Goal: Task Accomplishment & Management: Manage account settings

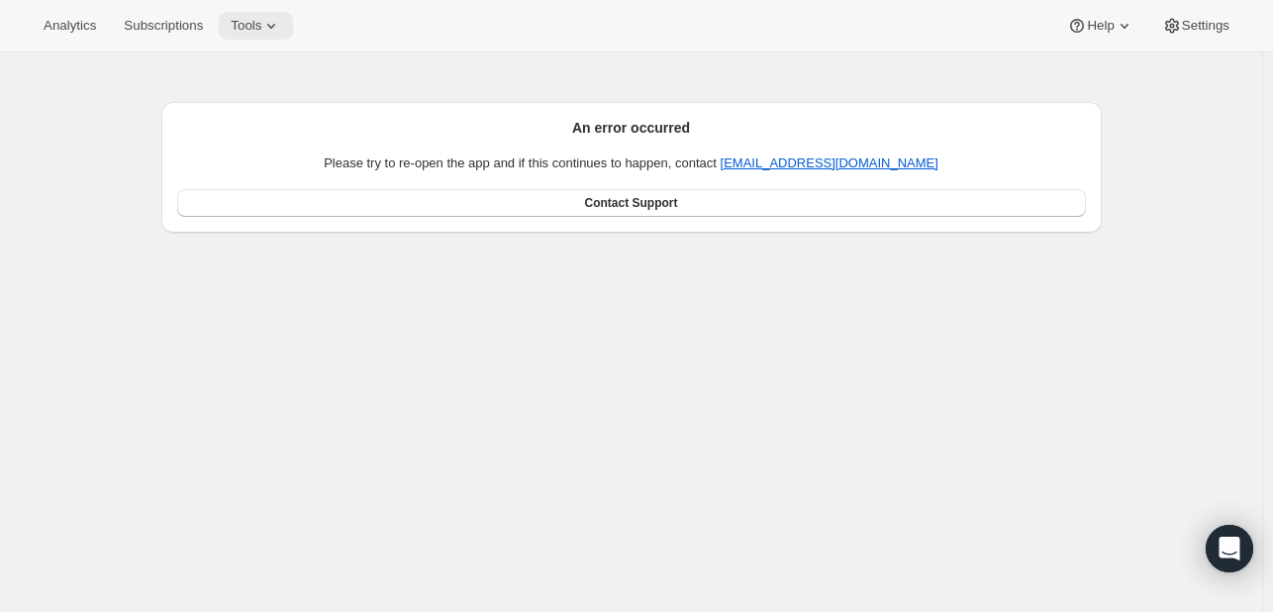
click at [261, 33] on icon at bounding box center [271, 26] width 20 height 20
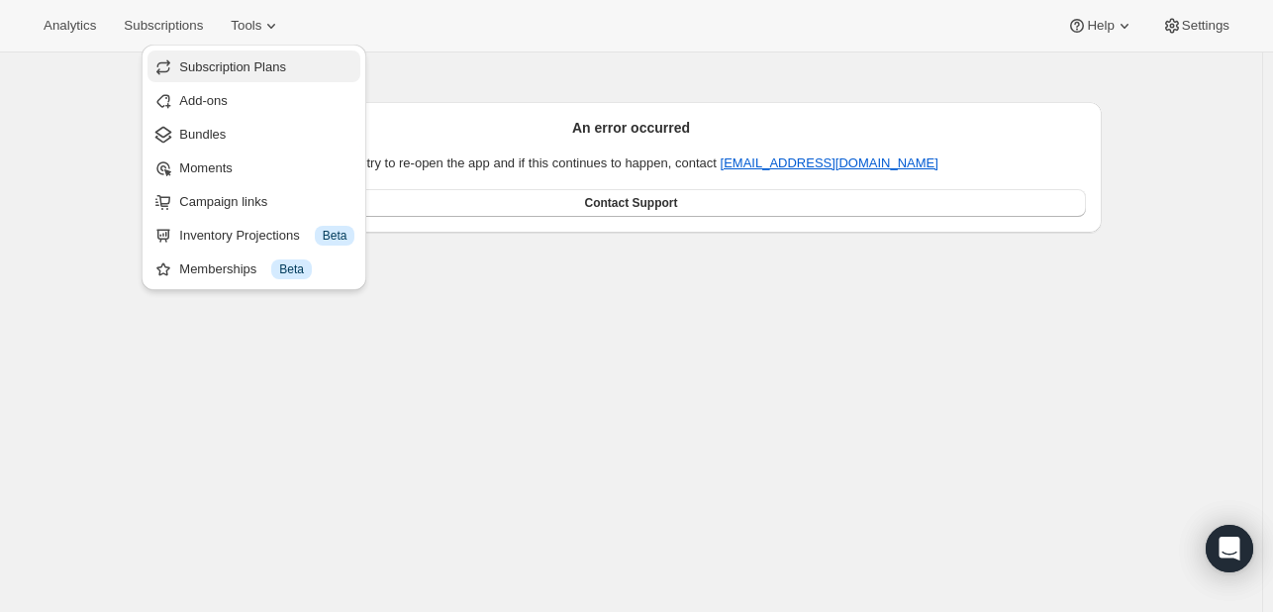
click at [247, 54] on button "Subscription Plans" at bounding box center [254, 66] width 213 height 32
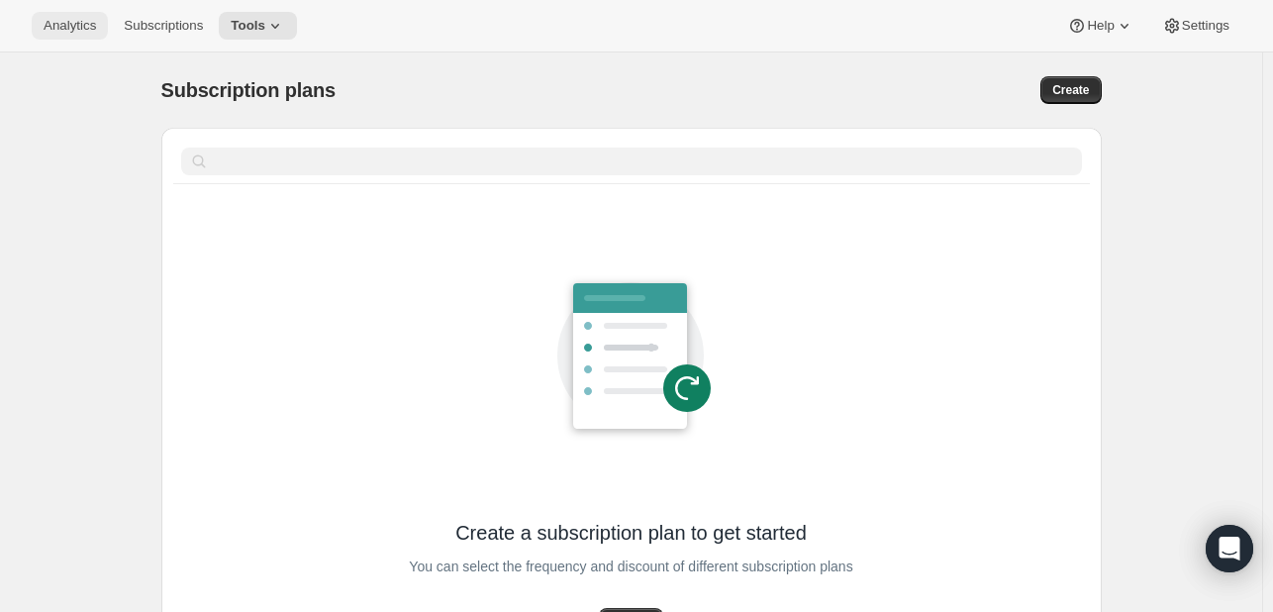
click at [58, 28] on span "Analytics" at bounding box center [70, 26] width 52 height 16
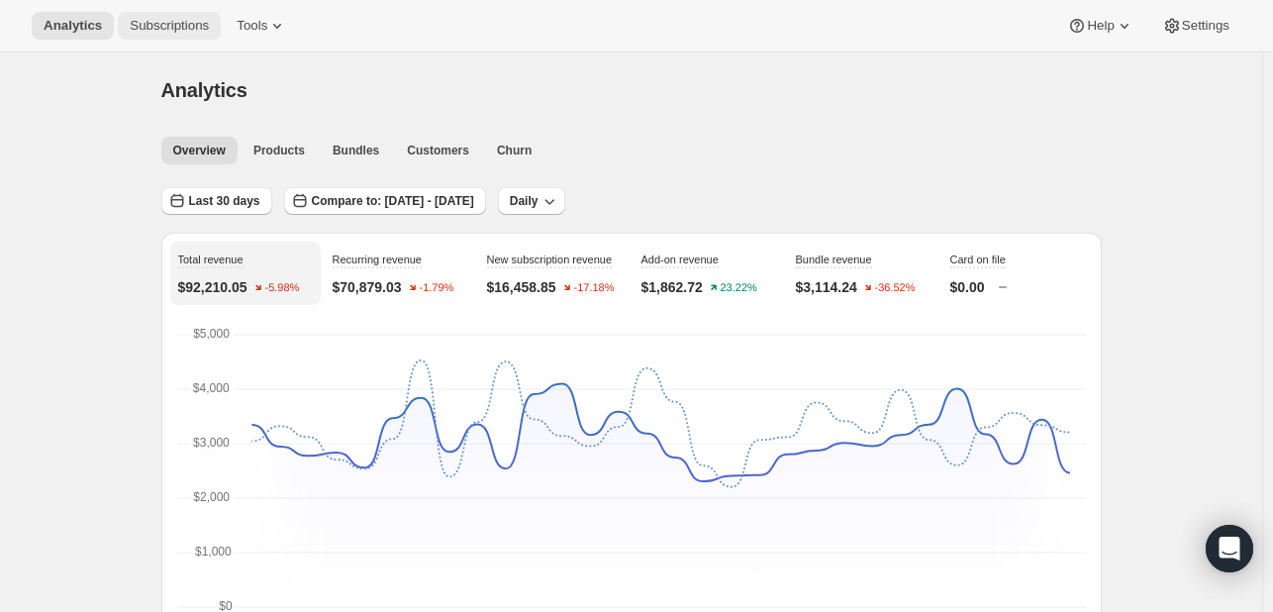
click at [150, 25] on span "Subscriptions" at bounding box center [169, 26] width 79 height 16
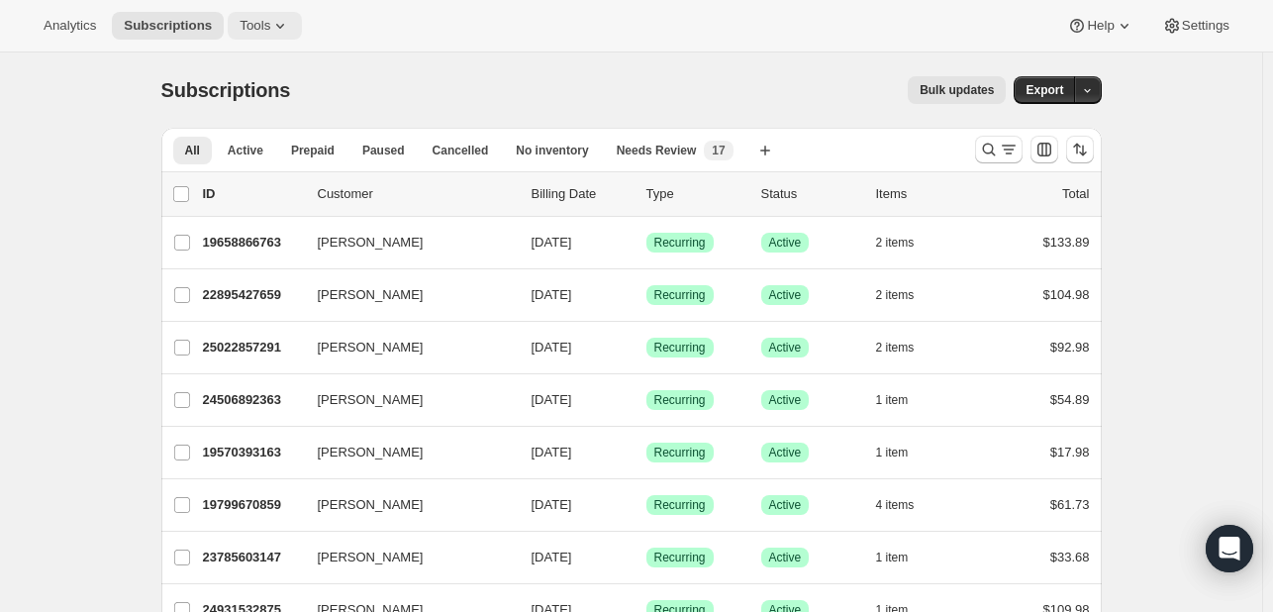
click at [251, 18] on span "Tools" at bounding box center [255, 26] width 31 height 16
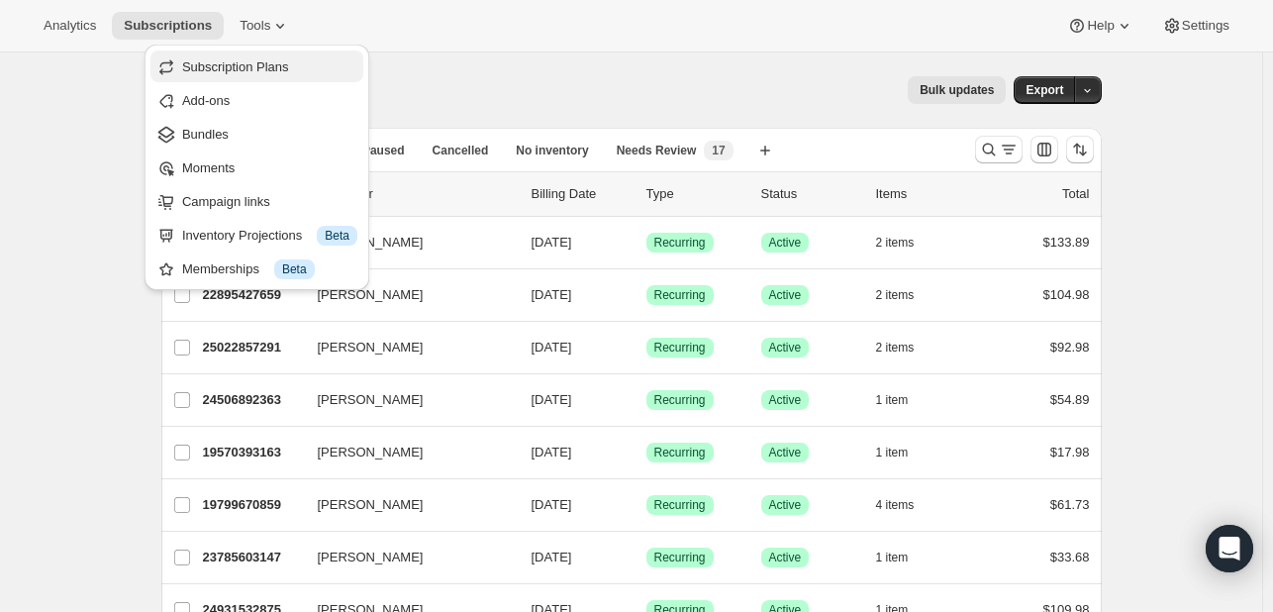
click at [233, 65] on span "Subscription Plans" at bounding box center [235, 66] width 107 height 15
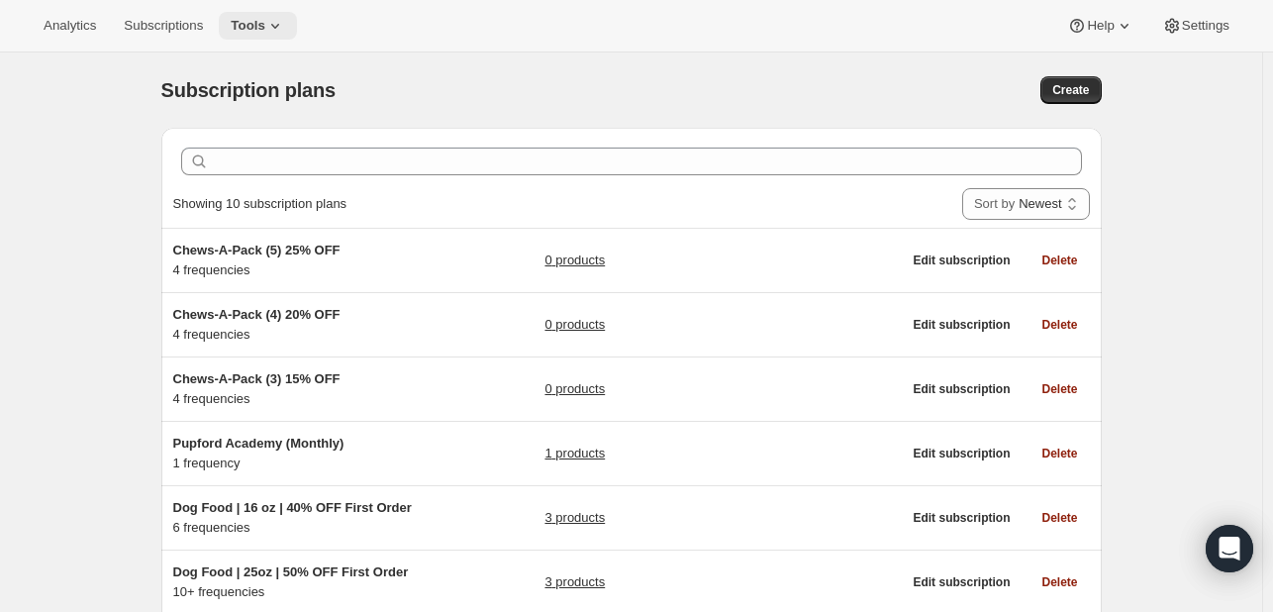
click at [285, 26] on button "Tools" at bounding box center [258, 26] width 78 height 28
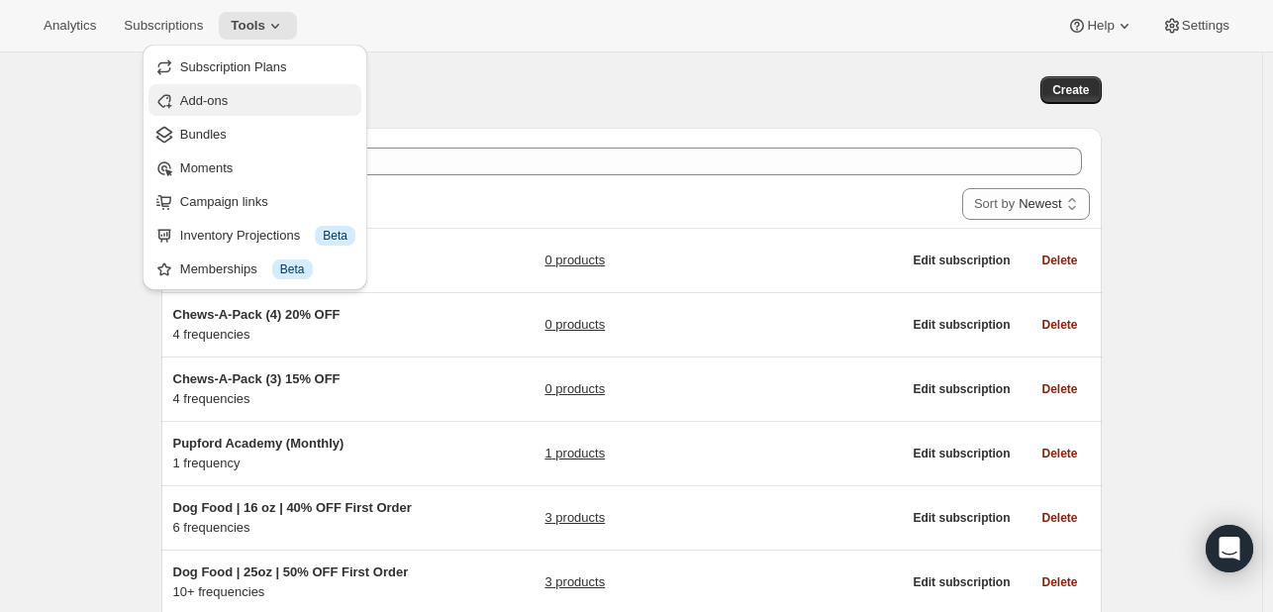
click at [240, 98] on span "Add-ons" at bounding box center [267, 101] width 175 height 20
